Goal: Transaction & Acquisition: Download file/media

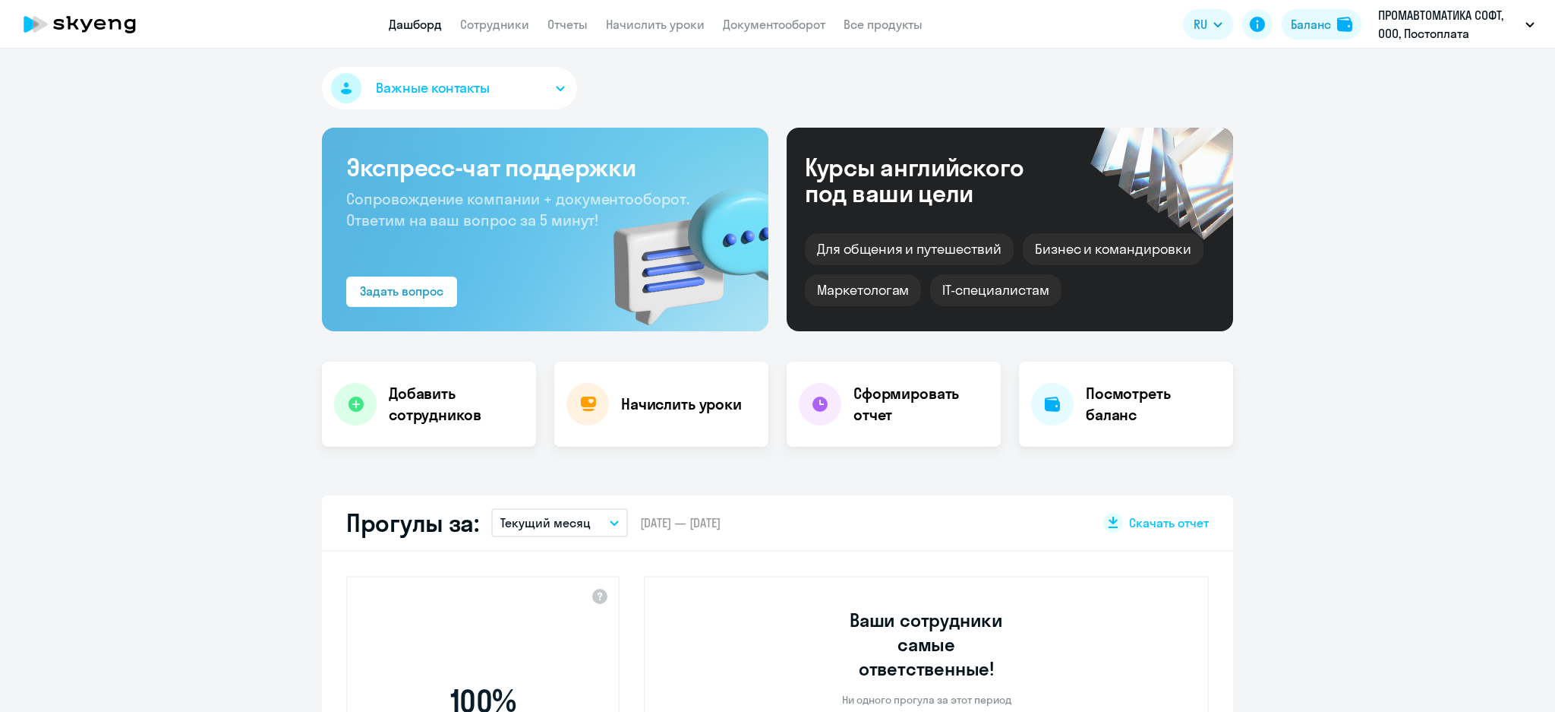
select select "30"
click at [754, 17] on link "Документооборот" at bounding box center [774, 24] width 103 height 15
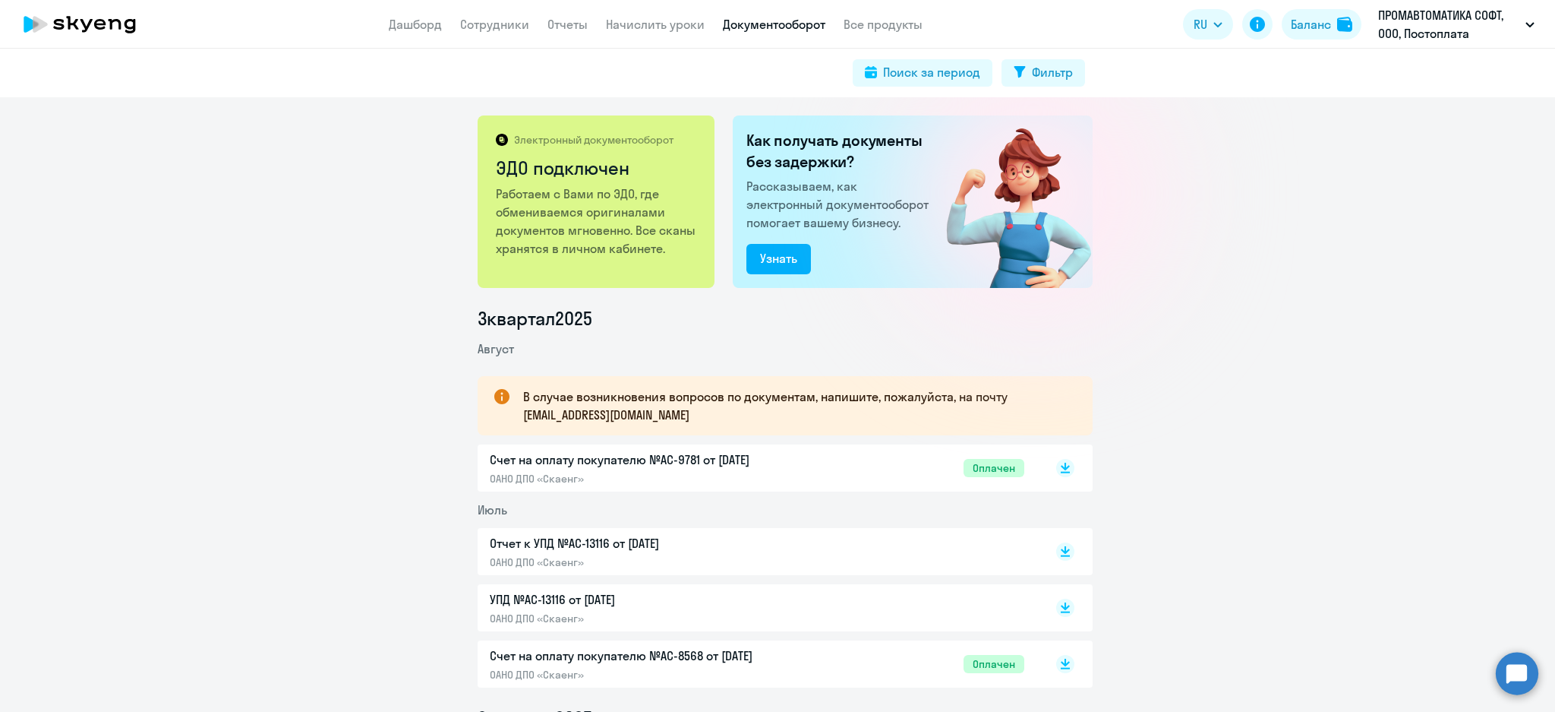
scroll to position [304, 0]
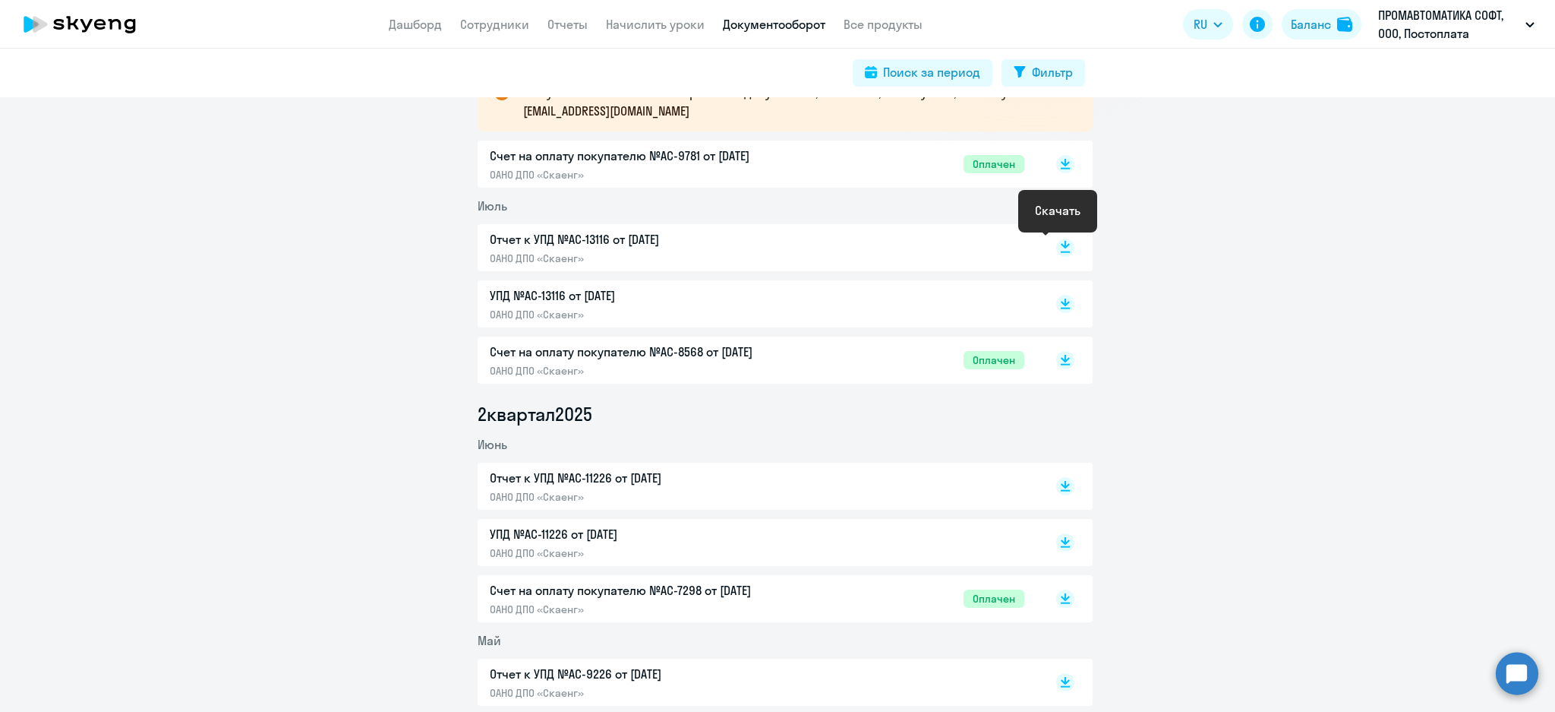
click at [1059, 248] on rect at bounding box center [1065, 247] width 18 height 18
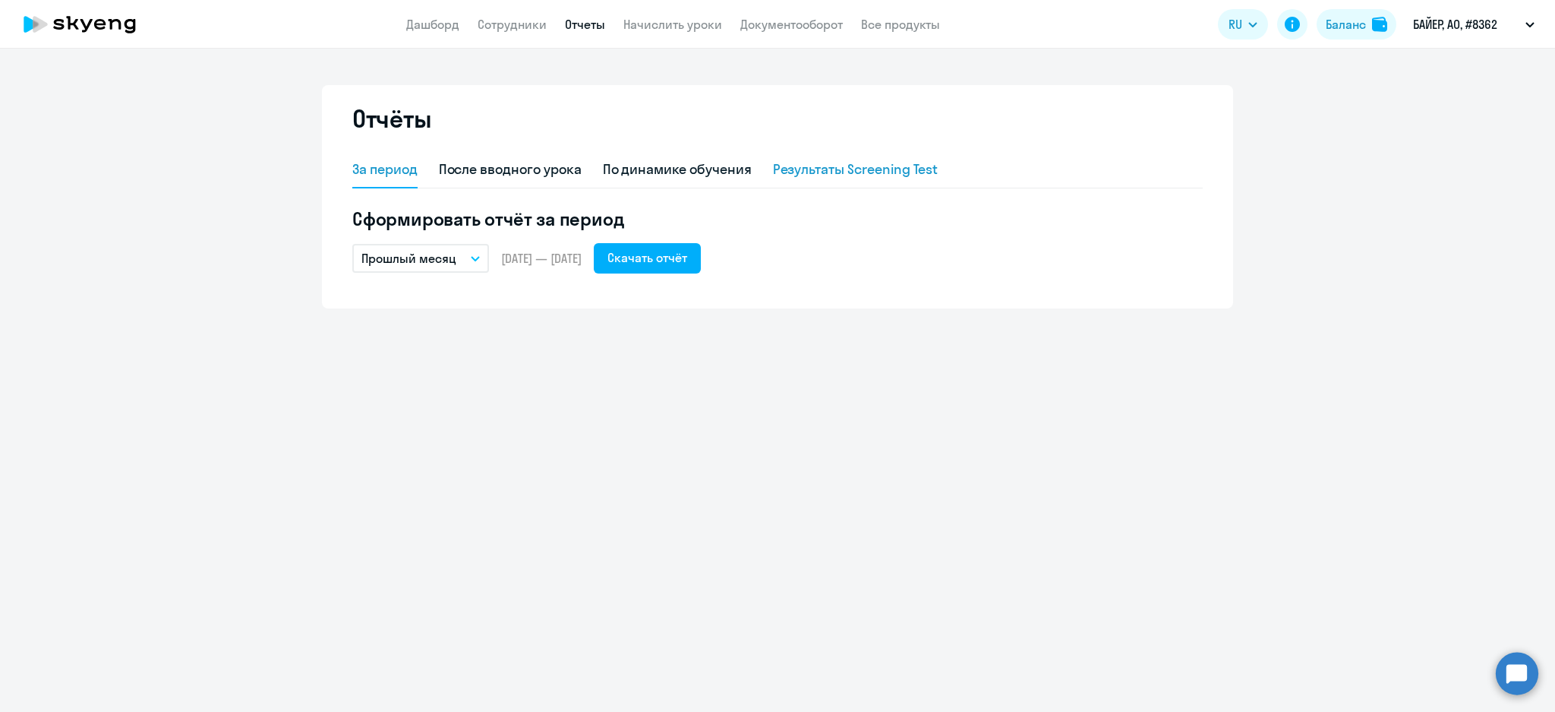
click at [858, 170] on div "Результаты Screening Test" at bounding box center [856, 169] width 166 height 20
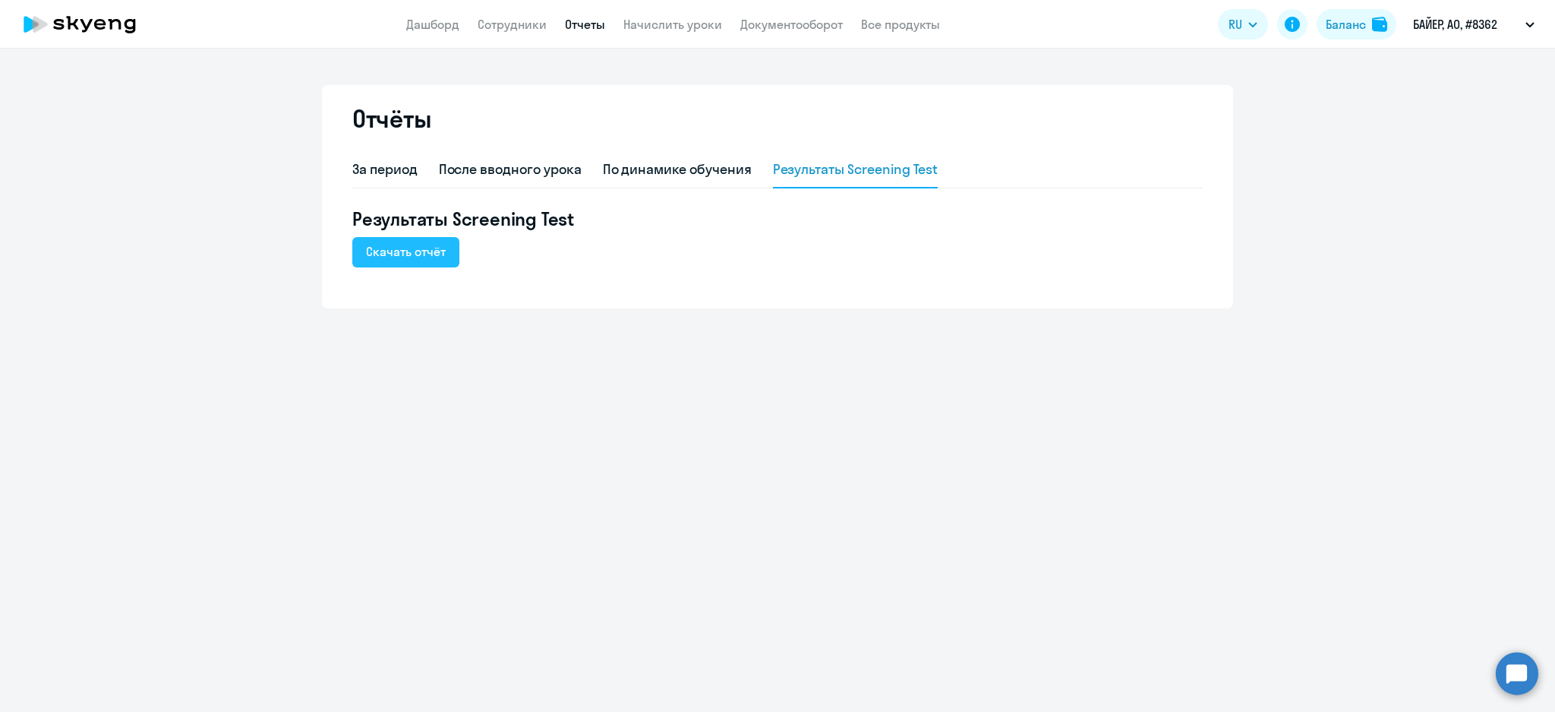
click at [396, 250] on div "Скачать отчёт" at bounding box center [406, 251] width 80 height 18
